Goal: Information Seeking & Learning: Find specific page/section

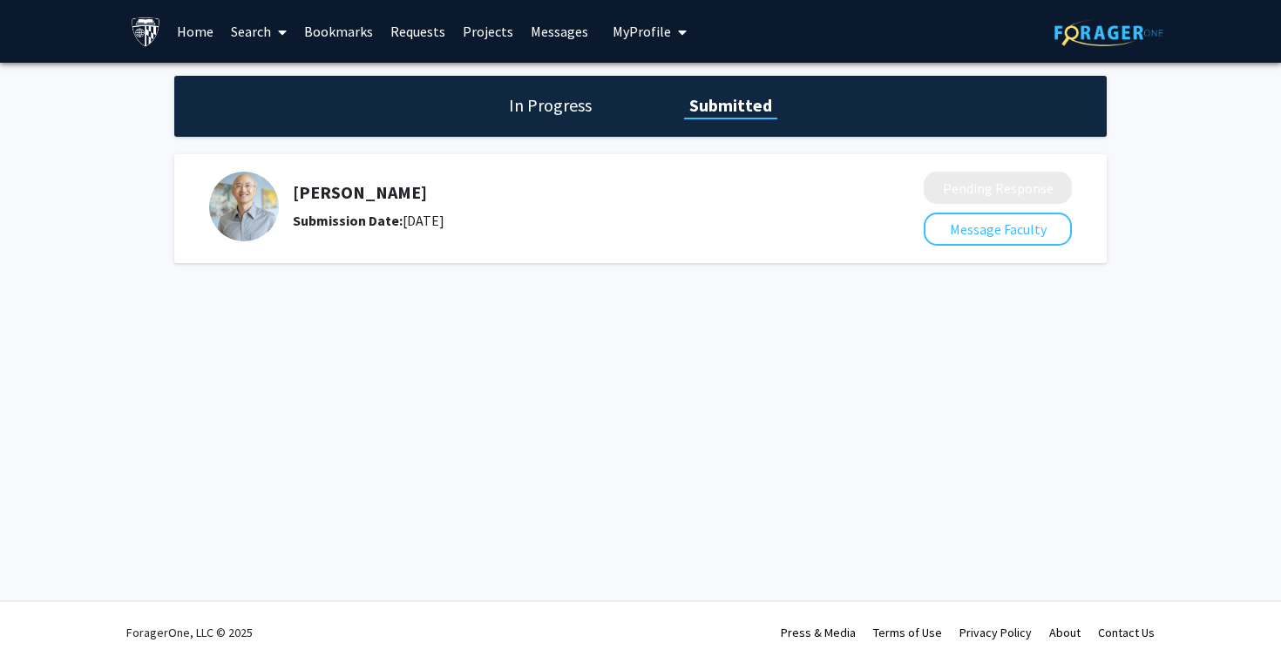
click at [241, 200] on img at bounding box center [244, 207] width 70 height 70
click at [449, 220] on div "Submission Date: [DATE]" at bounding box center [562, 220] width 539 height 21
click at [437, 220] on div "Submission Date: [DATE]" at bounding box center [562, 220] width 539 height 21
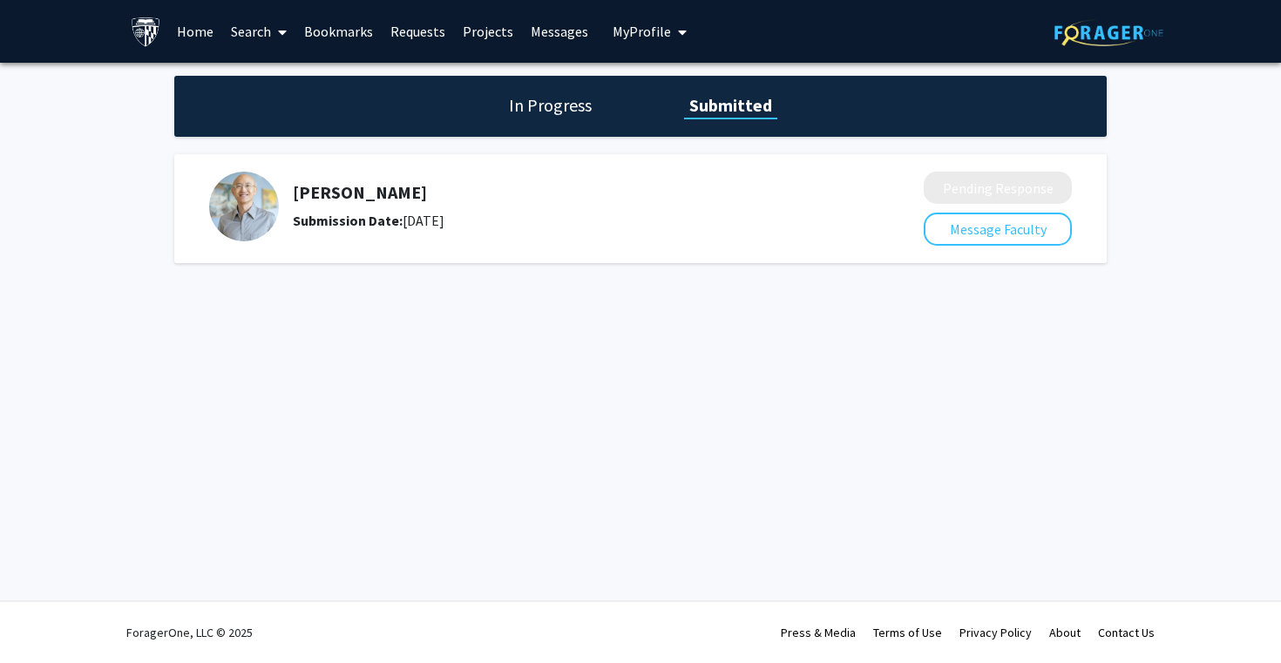
click at [437, 220] on div "Submission Date: [DATE]" at bounding box center [562, 220] width 539 height 21
click at [362, 214] on b "Submission Date:" at bounding box center [348, 220] width 110 height 17
click at [250, 26] on link "Search" at bounding box center [258, 31] width 73 height 61
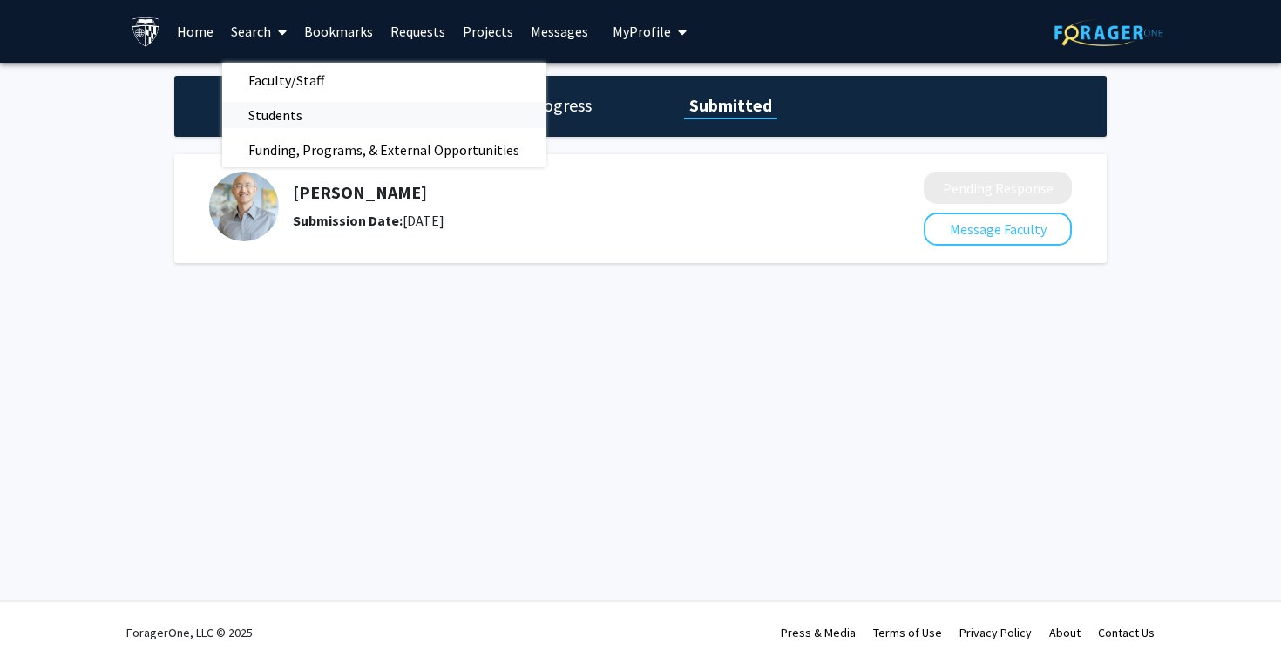
click at [288, 105] on span "Students" at bounding box center [275, 115] width 106 height 35
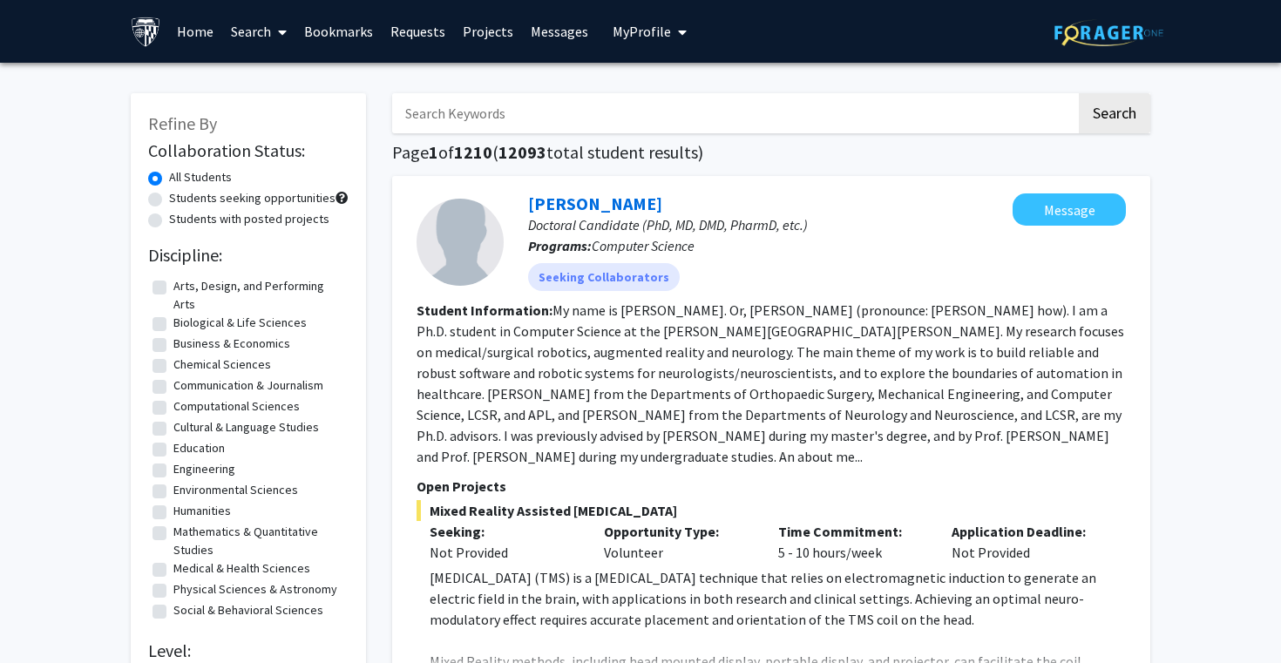
click at [648, 125] on input "Search Keywords" at bounding box center [734, 113] width 684 height 40
type input "[PERSON_NAME]"
click at [1079, 93] on button "Search" at bounding box center [1114, 113] width 71 height 40
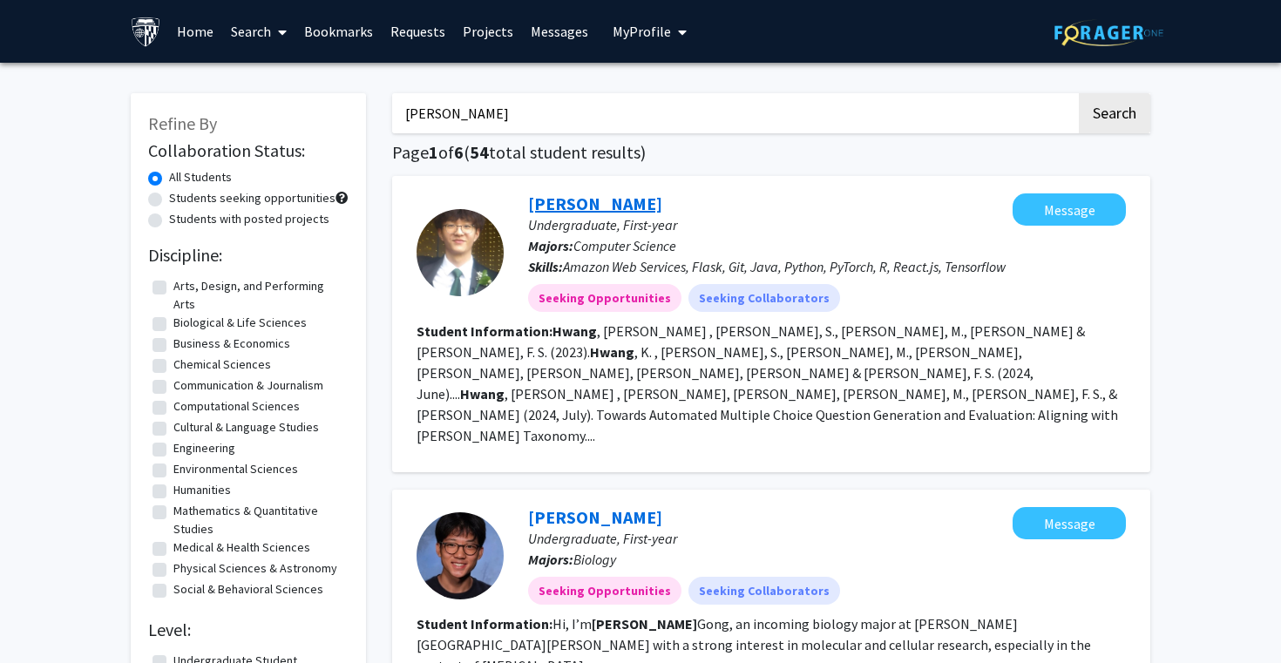
click at [605, 194] on link "[PERSON_NAME]" at bounding box center [595, 204] width 134 height 22
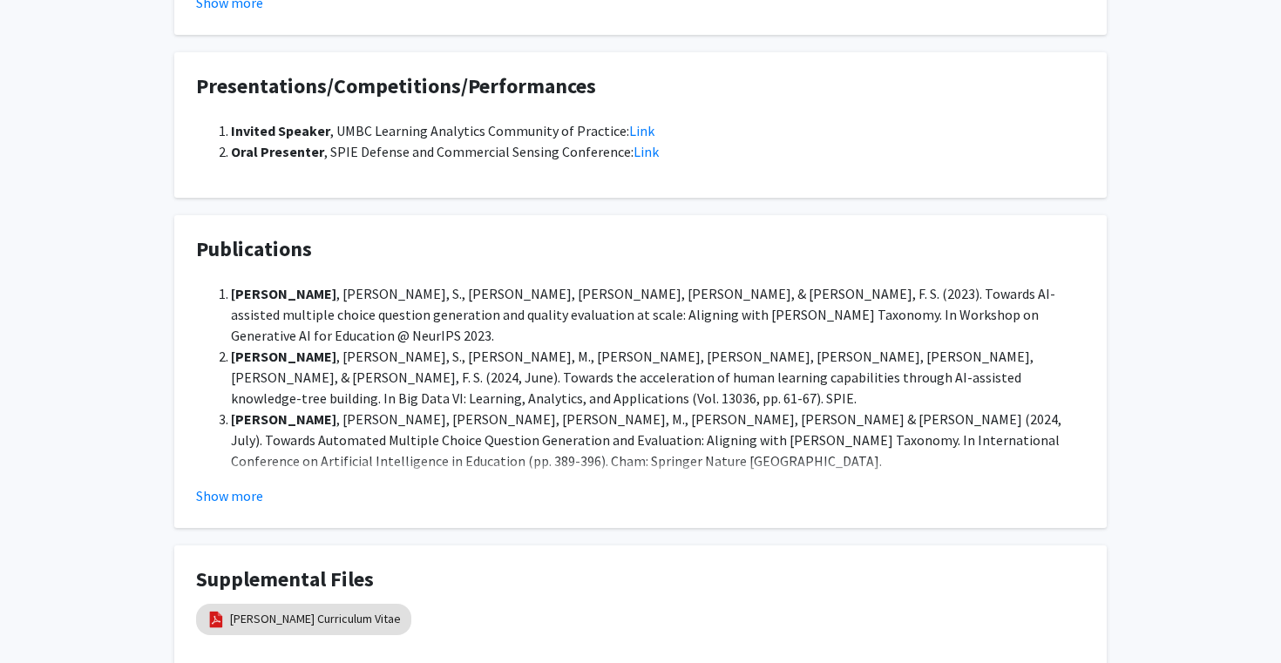
scroll to position [1036, 0]
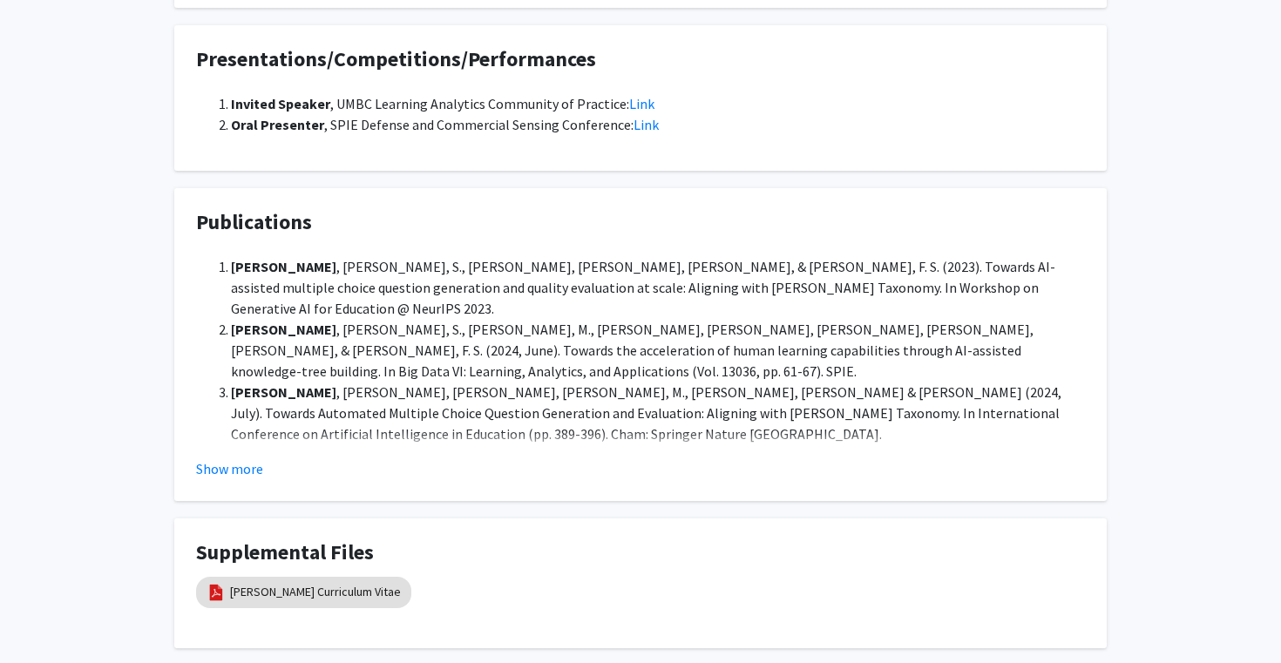
click at [700, 382] on li "[PERSON_NAME], [PERSON_NAME] , [PERSON_NAME], [PERSON_NAME], [PERSON_NAME], M.,…" at bounding box center [658, 413] width 854 height 63
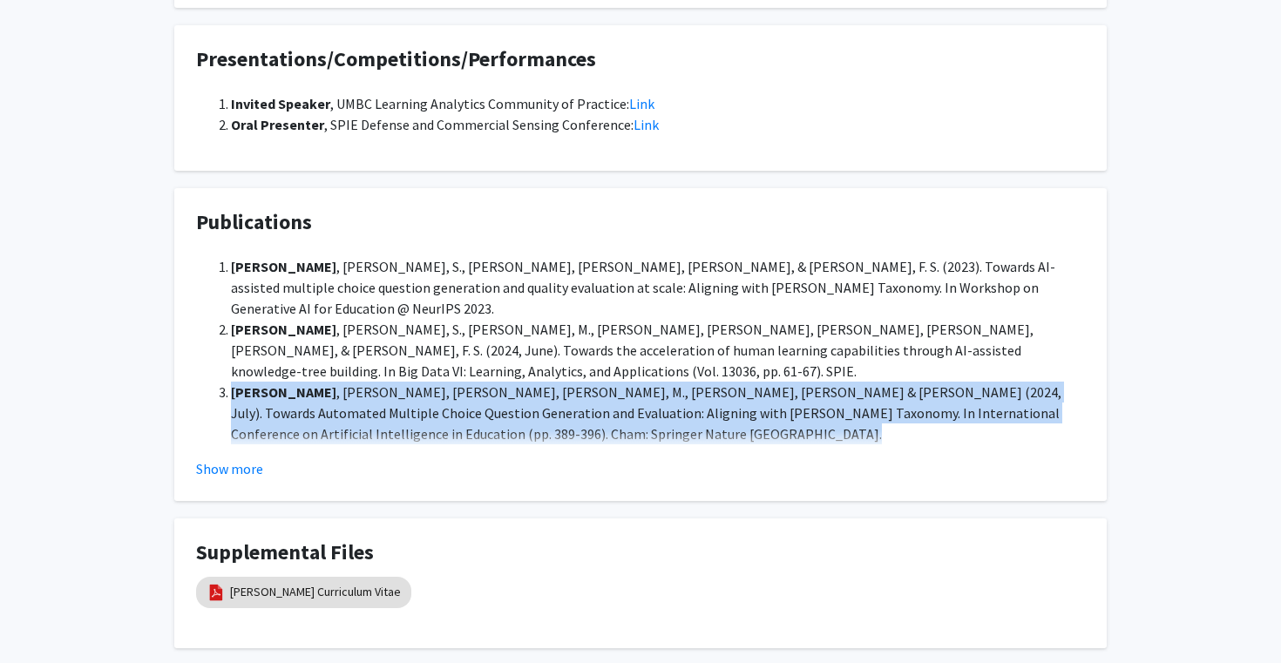
click at [700, 382] on li "[PERSON_NAME], [PERSON_NAME] , [PERSON_NAME], [PERSON_NAME], [PERSON_NAME], M.,…" at bounding box center [658, 413] width 854 height 63
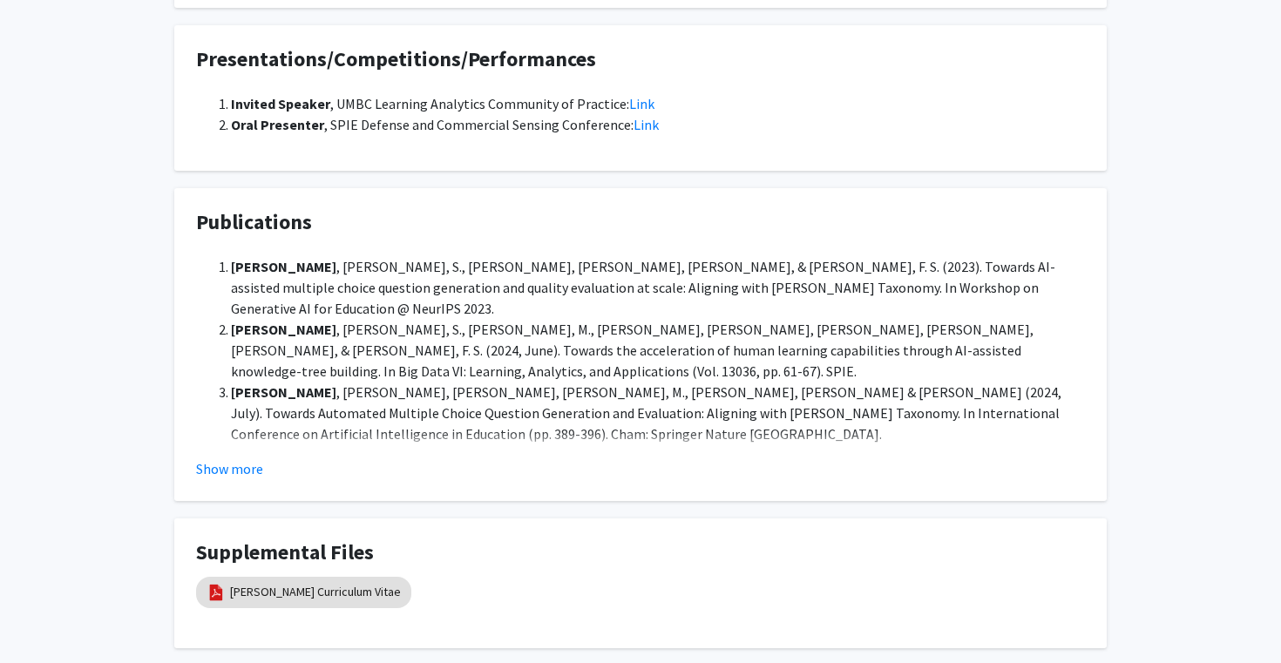
click at [700, 382] on li "[PERSON_NAME], [PERSON_NAME] , [PERSON_NAME], [PERSON_NAME], [PERSON_NAME], M.,…" at bounding box center [658, 413] width 854 height 63
click at [250, 471] on button "Show more" at bounding box center [229, 468] width 67 height 21
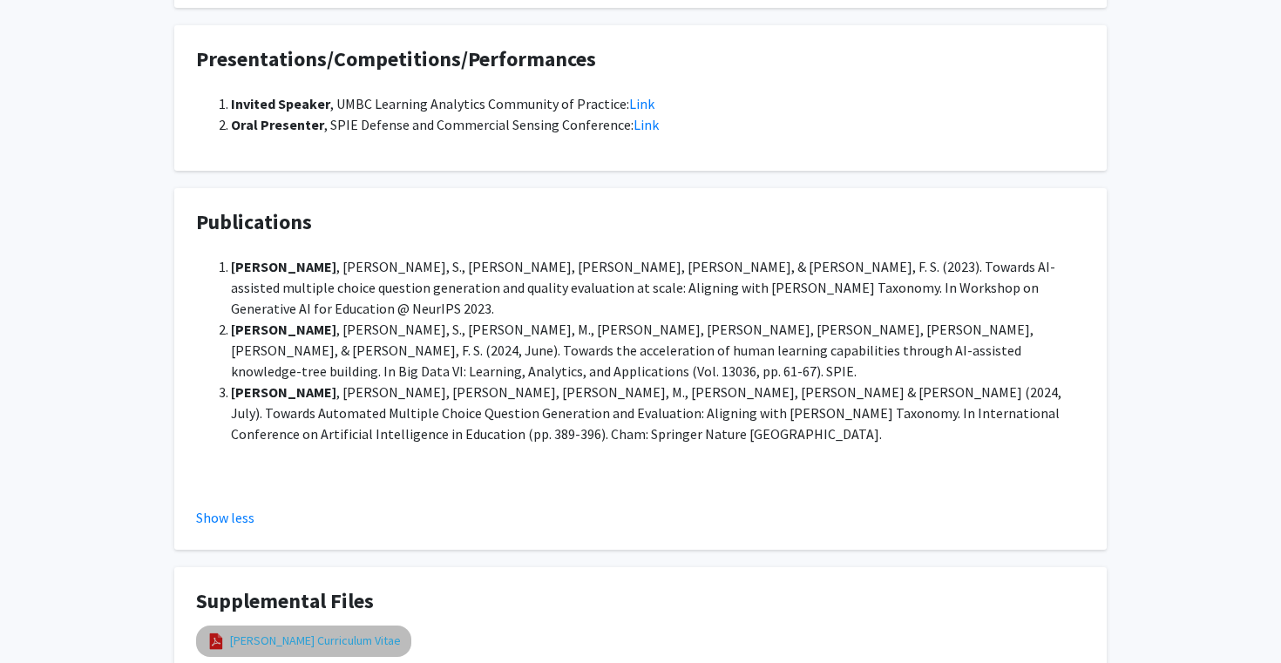
click at [275, 632] on link "[PERSON_NAME] Curriculum Vitae" at bounding box center [315, 641] width 171 height 18
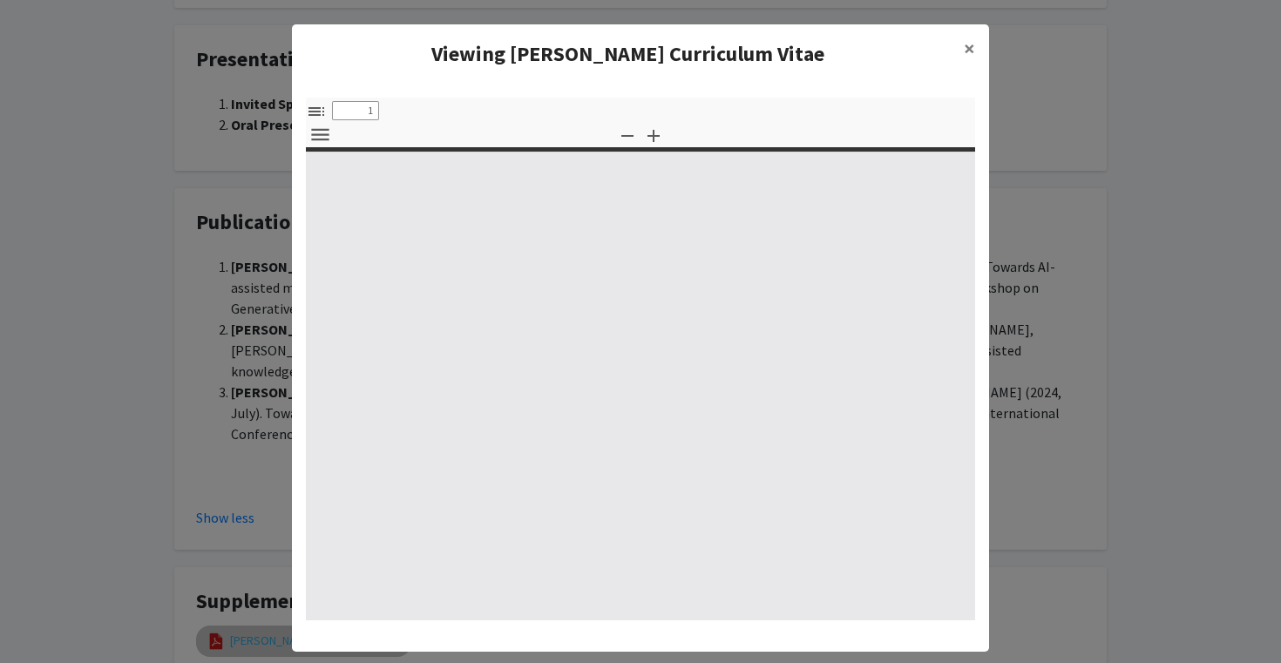
select select "custom"
type input "0"
select select "custom"
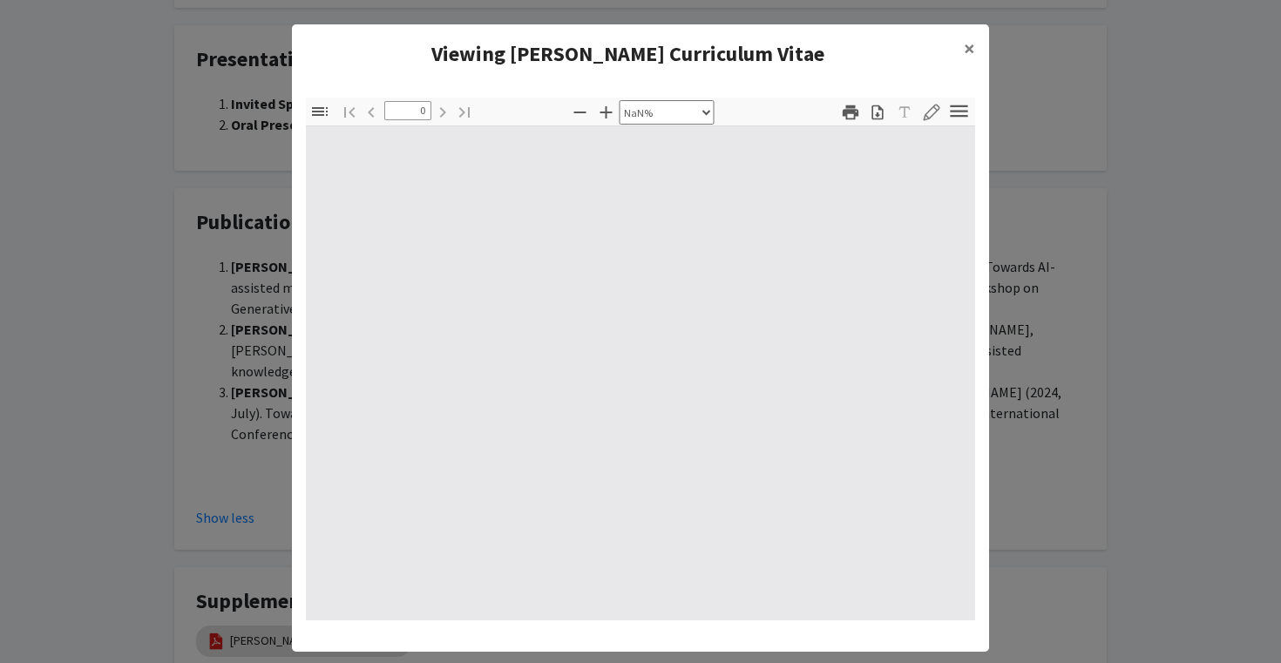
type input "1"
select select "auto"
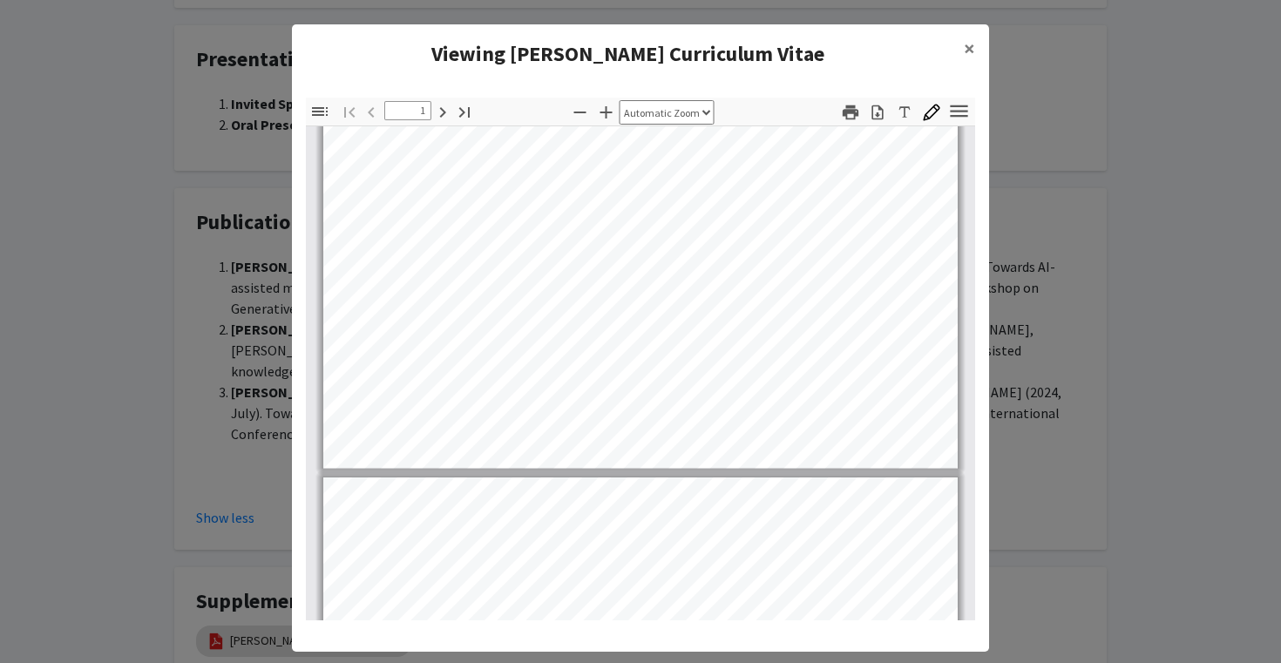
scroll to position [0, 0]
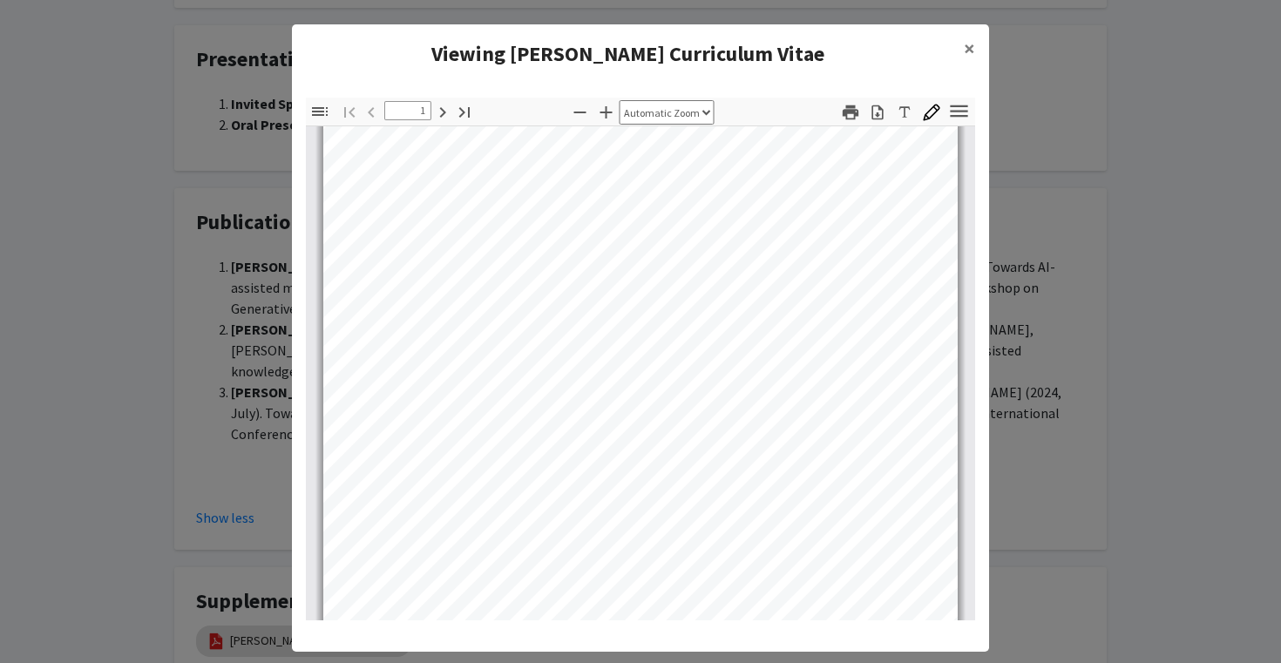
type input "2"
click at [968, 44] on span "×" at bounding box center [969, 48] width 11 height 27
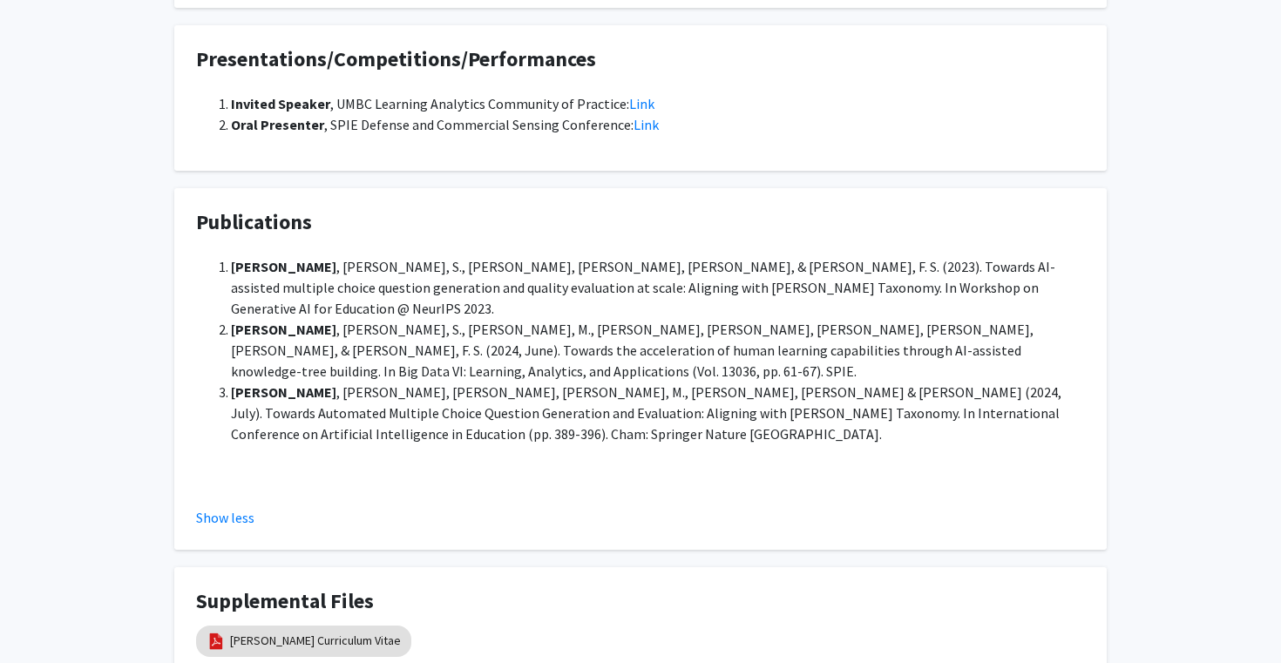
scroll to position [0, 0]
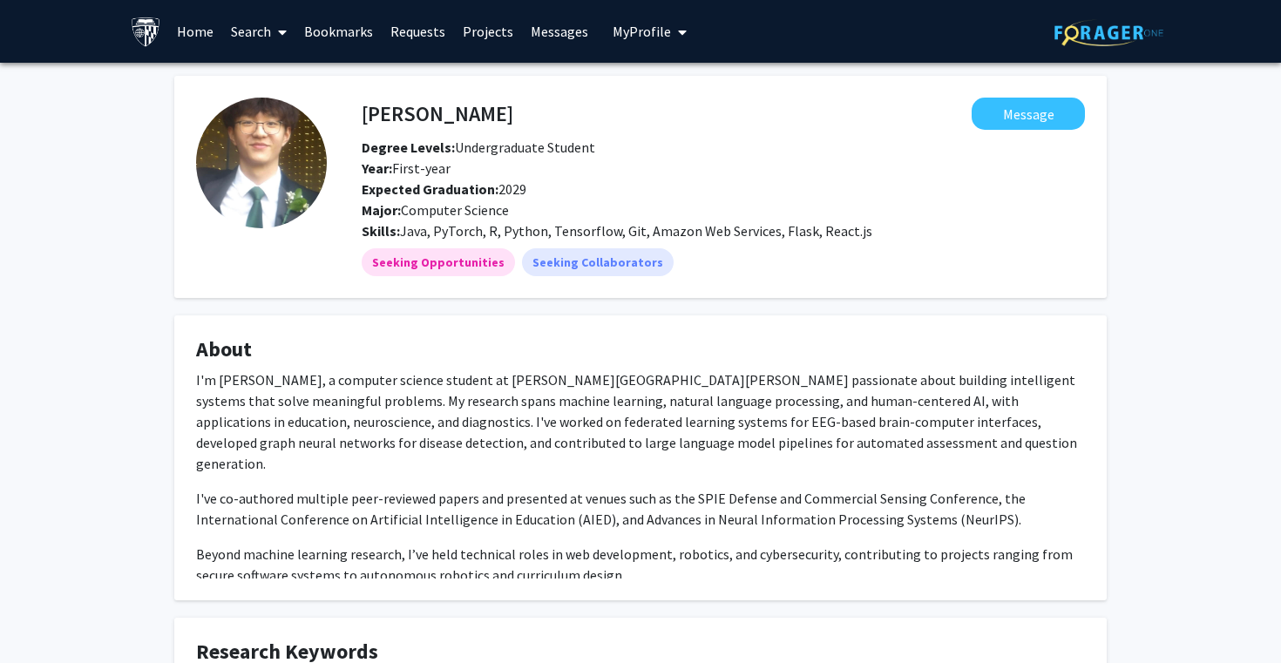
click at [255, 35] on link "Search" at bounding box center [258, 31] width 73 height 61
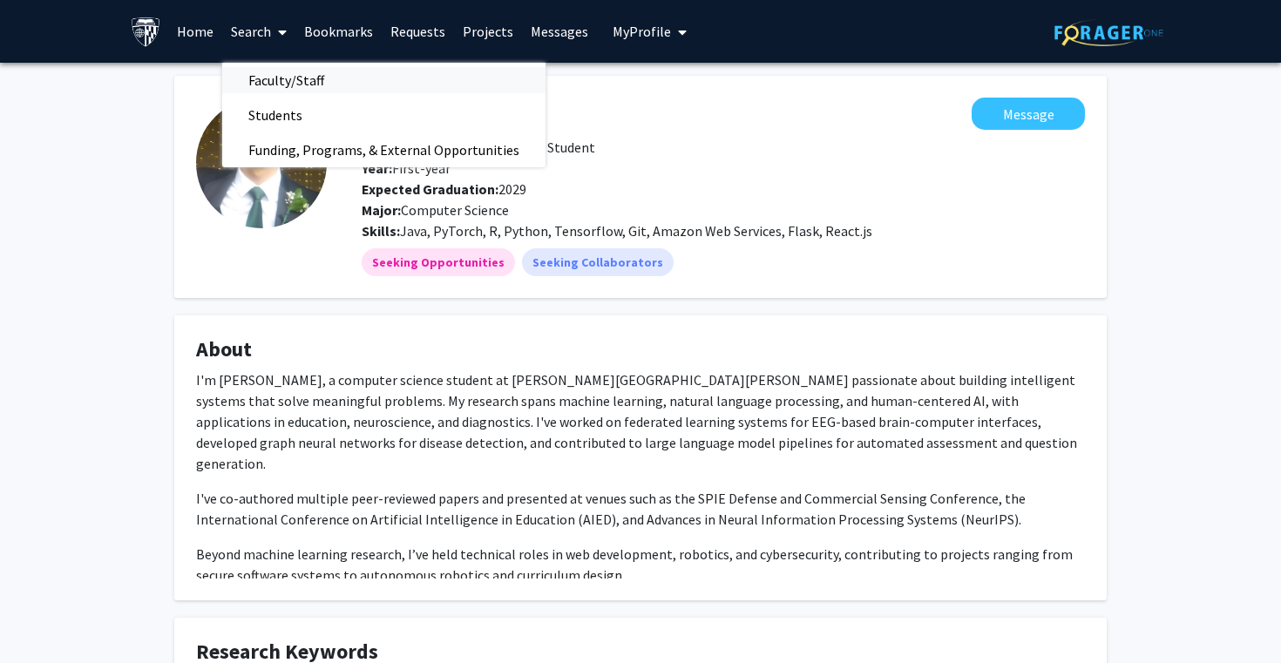
click at [272, 87] on span "Faculty/Staff" at bounding box center [286, 80] width 128 height 35
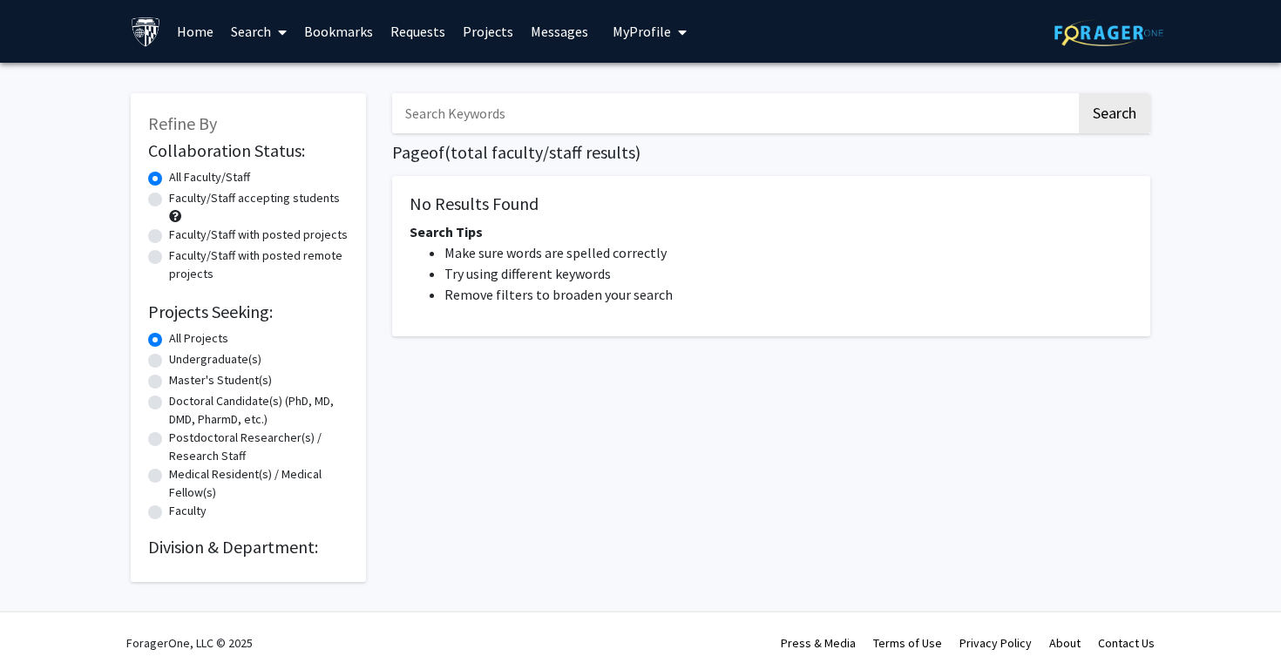
click at [443, 111] on input "Search Keywords" at bounding box center [734, 113] width 684 height 40
click at [1079, 93] on button "Search" at bounding box center [1114, 113] width 71 height 40
click at [515, 113] on input "barbera" at bounding box center [734, 113] width 684 height 40
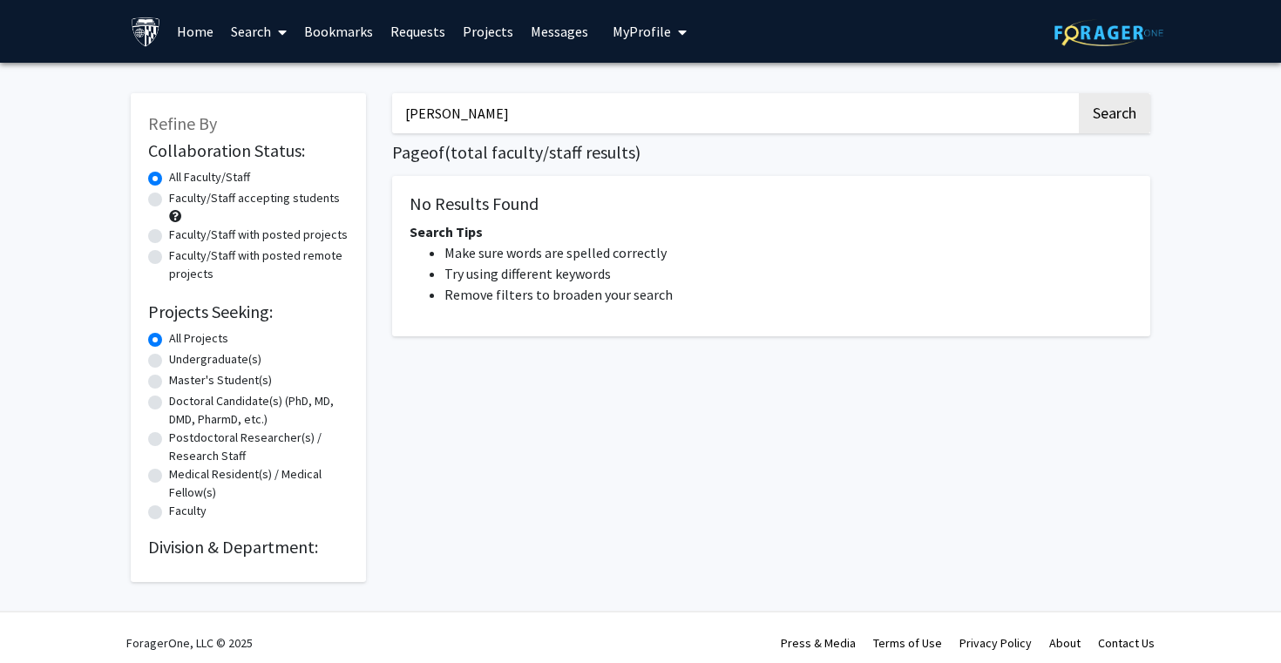
type input "barbera"
click at [1079, 93] on button "Search" at bounding box center [1114, 113] width 71 height 40
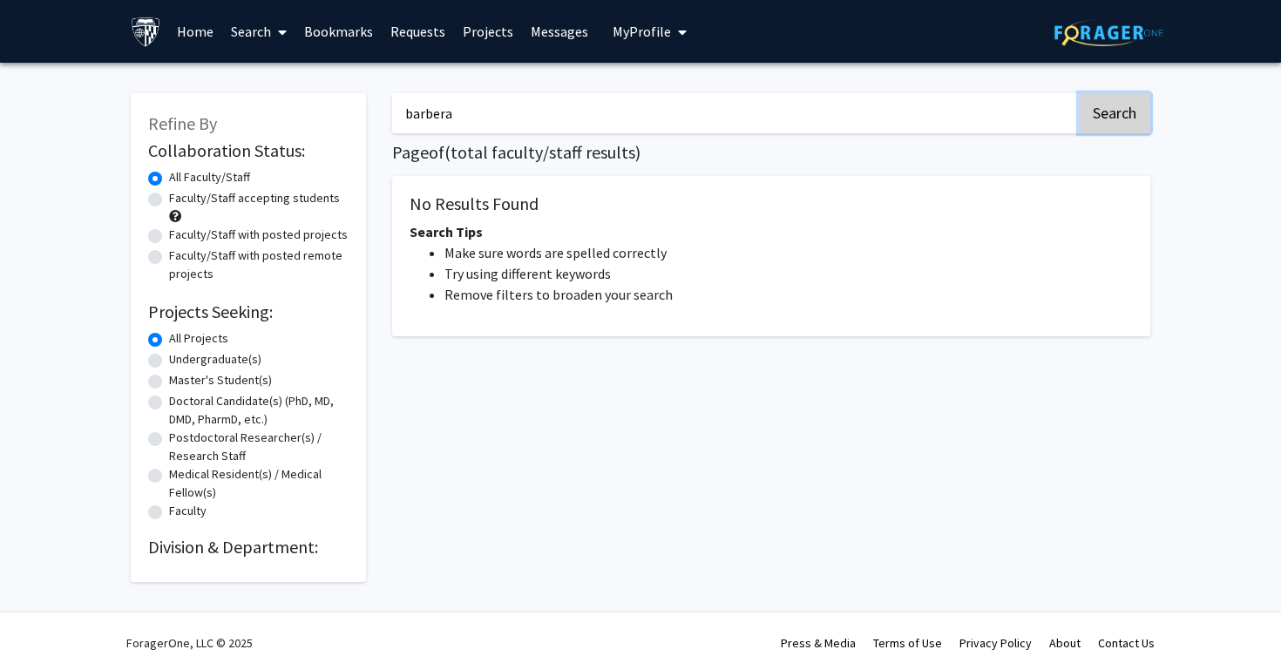
click at [1118, 120] on button "Search" at bounding box center [1114, 113] width 71 height 40
click at [866, 96] on input "barbera" at bounding box center [734, 113] width 684 height 40
click at [496, 112] on input "Search Keywords" at bounding box center [734, 113] width 684 height 40
type input "economics"
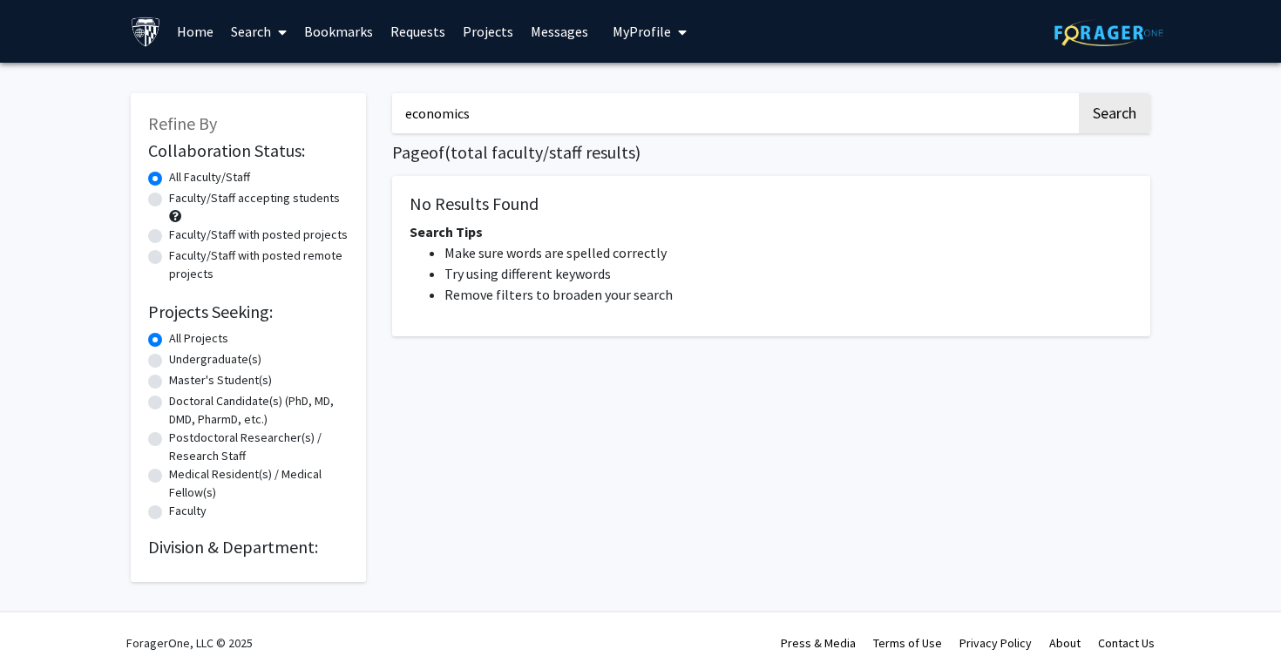
click at [1079, 93] on button "Search" at bounding box center [1114, 113] width 71 height 40
click at [1095, 101] on button "Search" at bounding box center [1114, 113] width 71 height 40
click at [1102, 111] on button "Search" at bounding box center [1114, 113] width 71 height 40
click at [961, 112] on input "economics" at bounding box center [734, 113] width 684 height 40
click at [1079, 93] on button "Search" at bounding box center [1114, 113] width 71 height 40
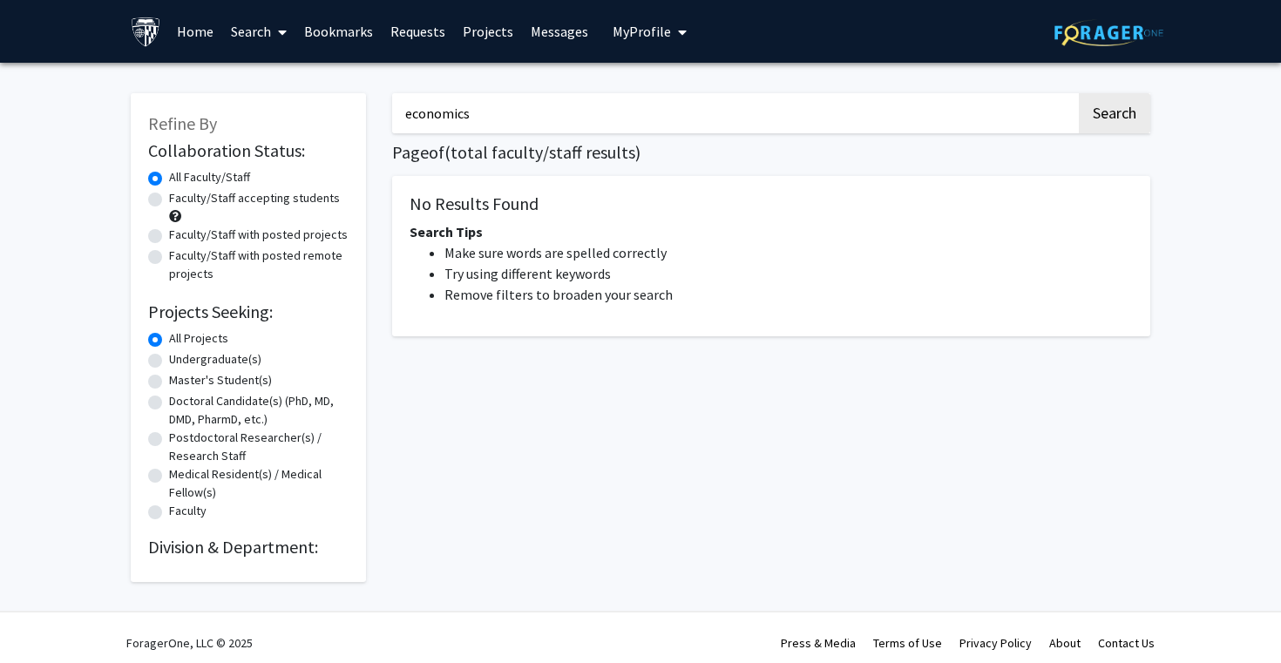
click at [1079, 93] on button "Search" at bounding box center [1114, 113] width 71 height 40
click at [671, 21] on span "My profile dropdown to access profile and logout" at bounding box center [679, 32] width 16 height 61
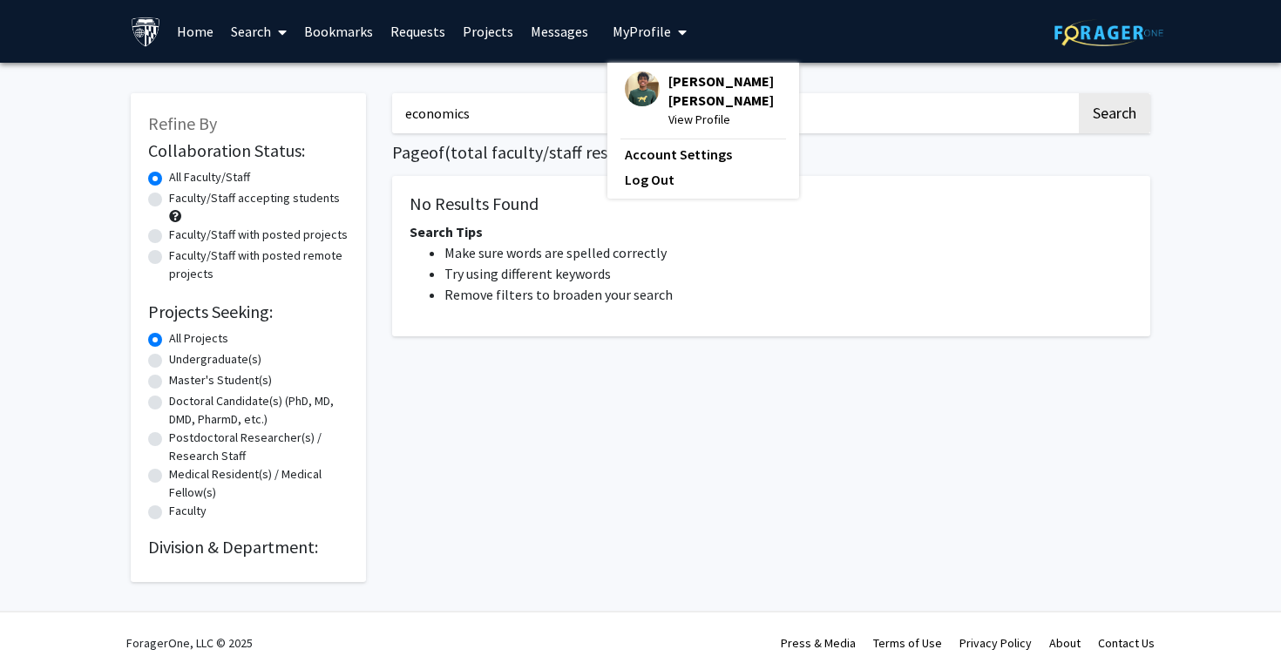
click at [677, 125] on span "View Profile" at bounding box center [724, 119] width 113 height 19
